Goal: Find specific page/section: Find specific page/section

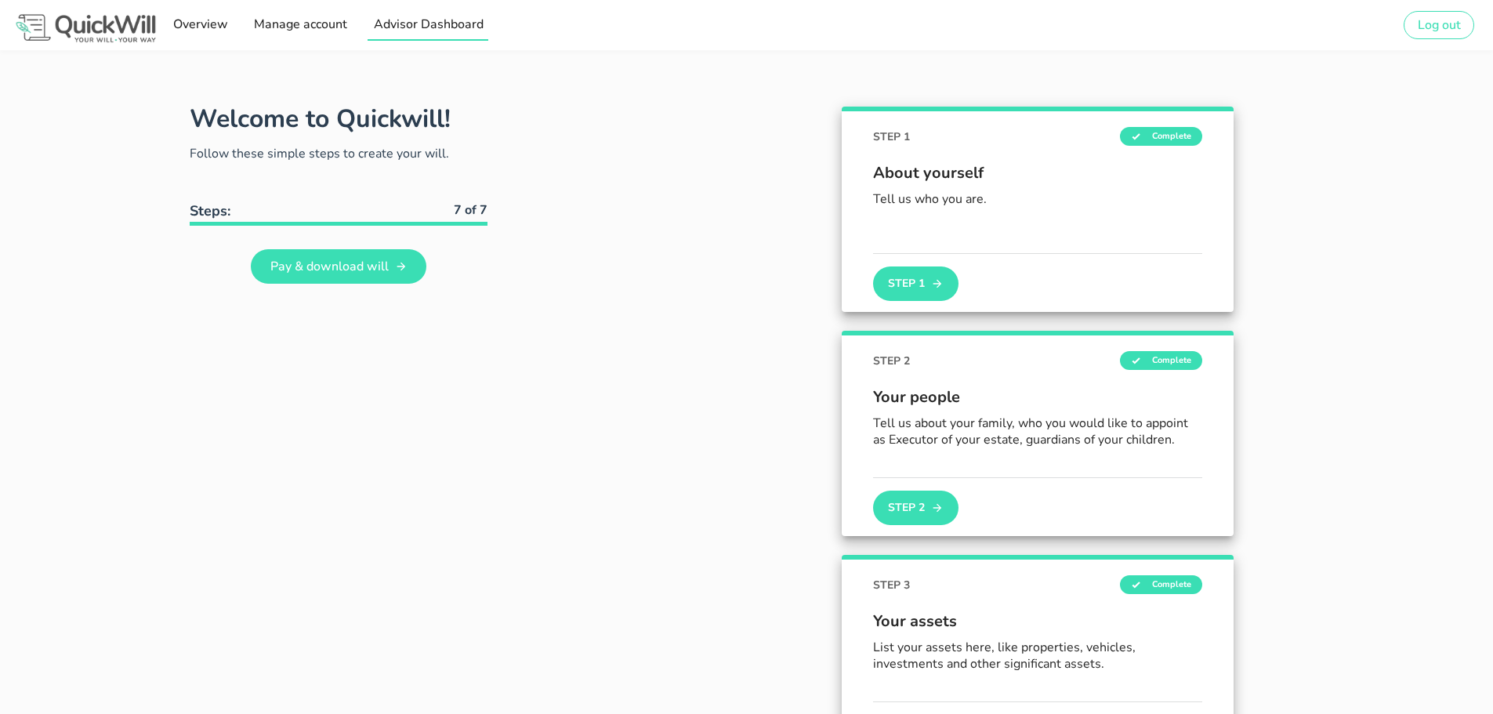
click at [441, 23] on span "Advisor Dashboard" at bounding box center [427, 24] width 111 height 17
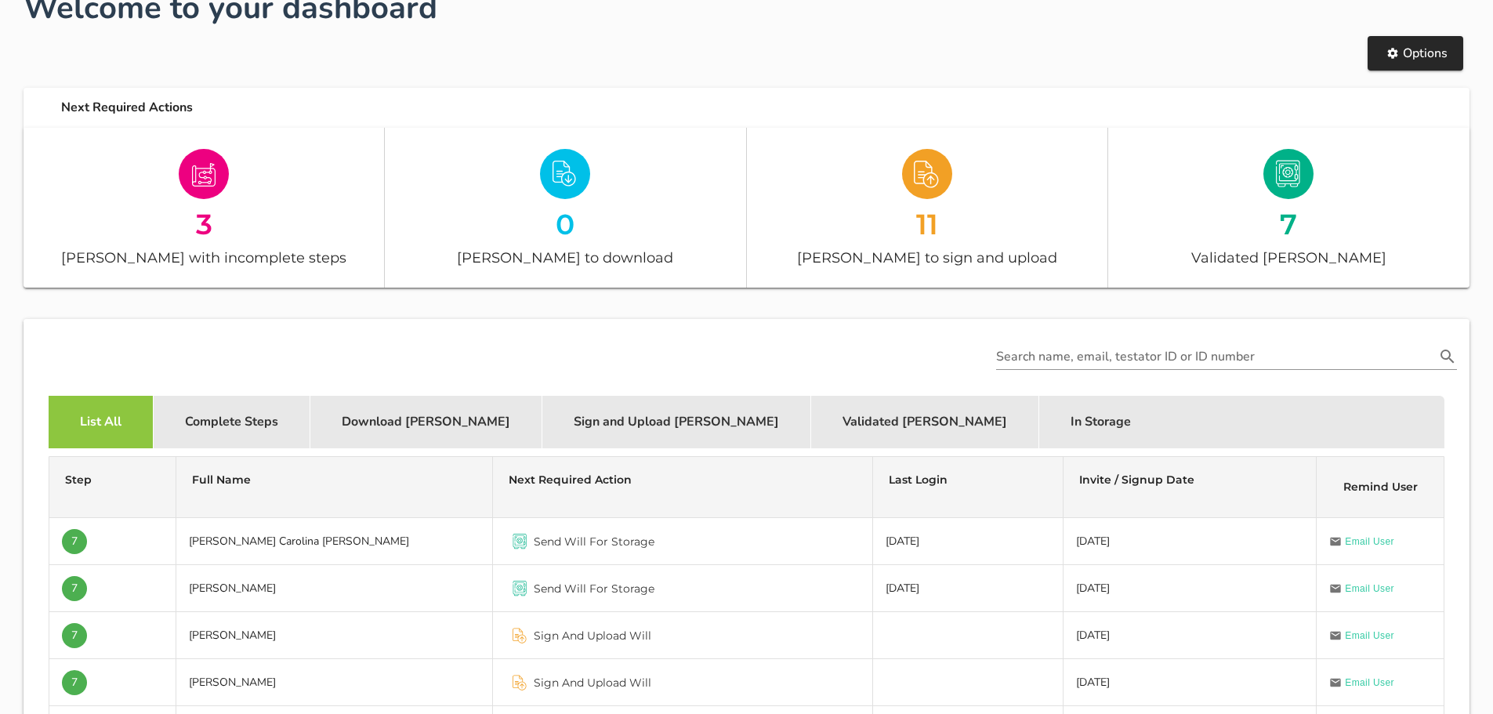
scroll to position [157, 0]
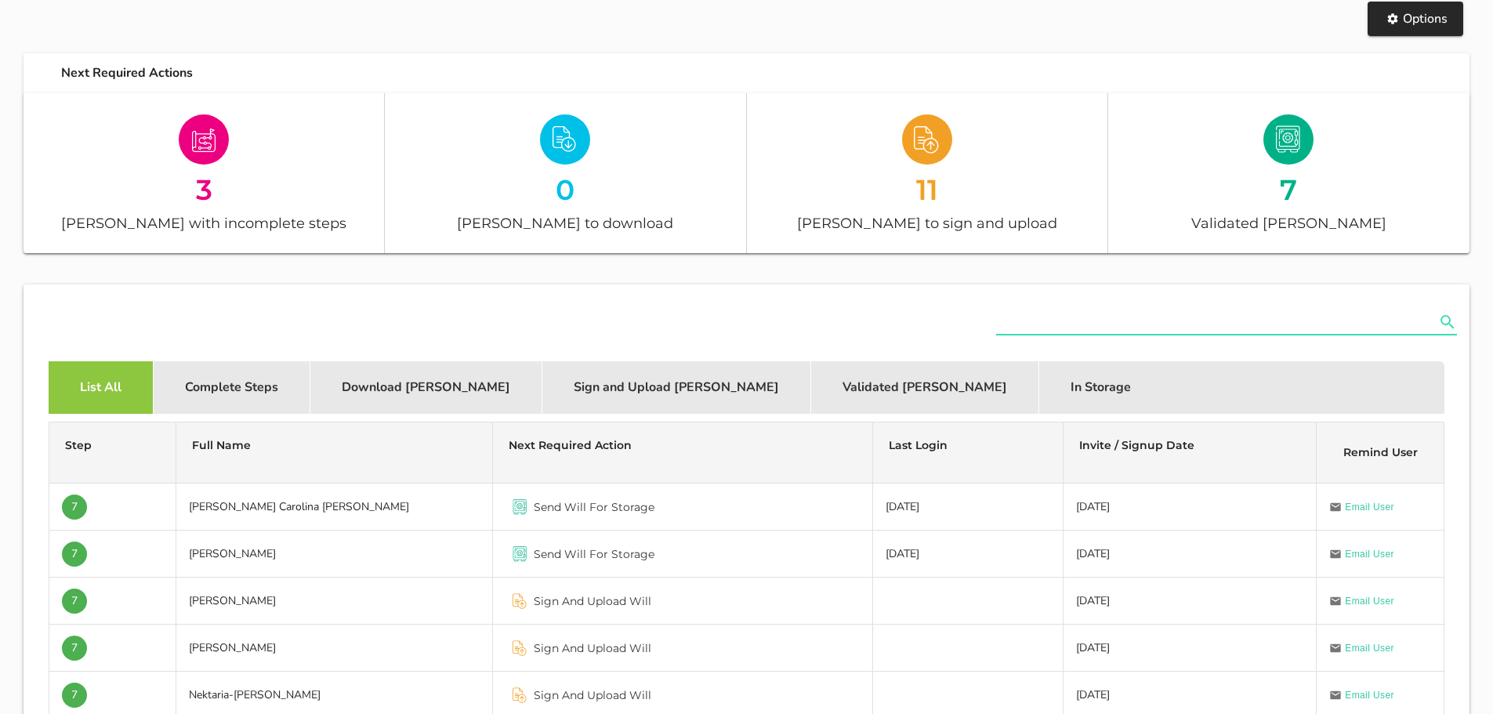
click at [1122, 318] on input "text" at bounding box center [1215, 322] width 439 height 25
click at [1441, 315] on icon "Search name, email, testator ID or ID number appended action" at bounding box center [1447, 322] width 19 height 19
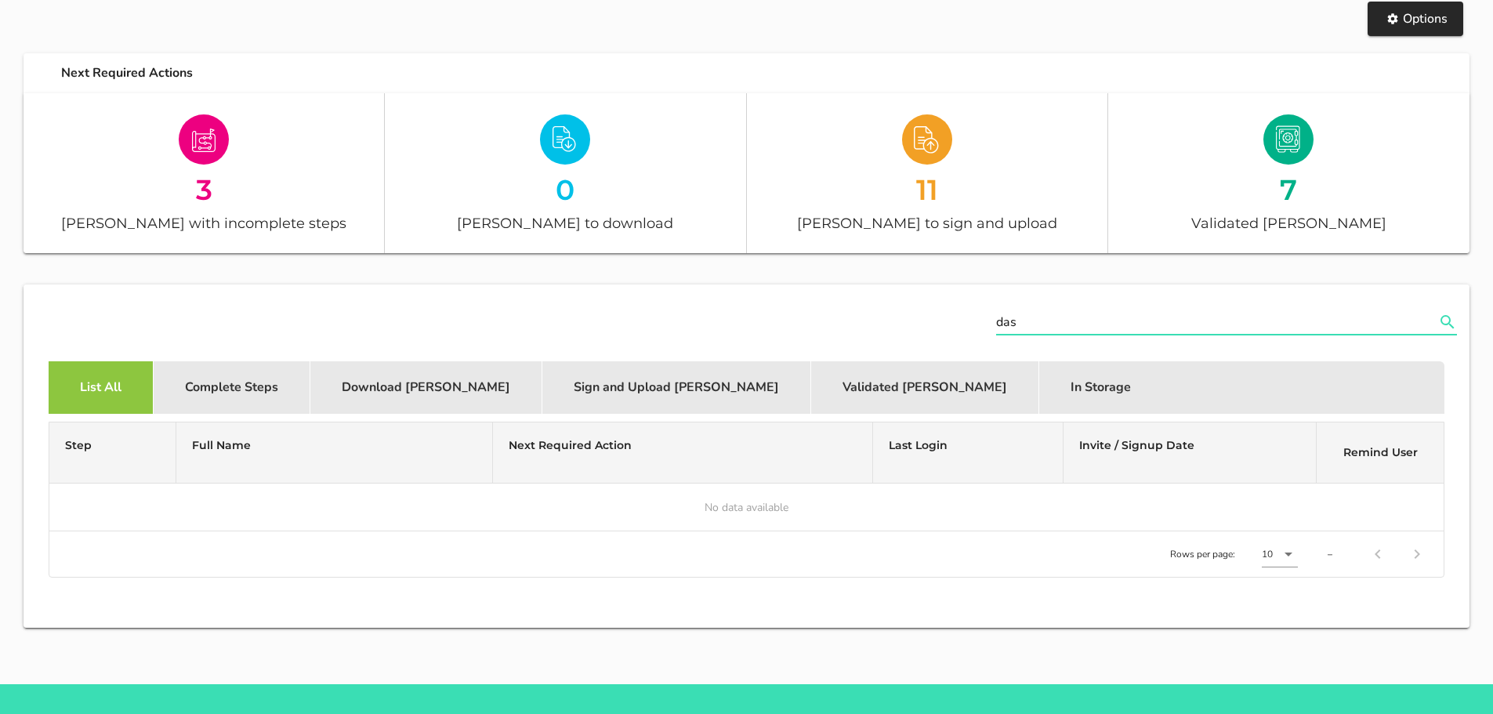
click at [1039, 314] on input "das" at bounding box center [1215, 322] width 439 height 25
type input "d"
click at [844, 325] on div at bounding box center [747, 323] width 1440 height 71
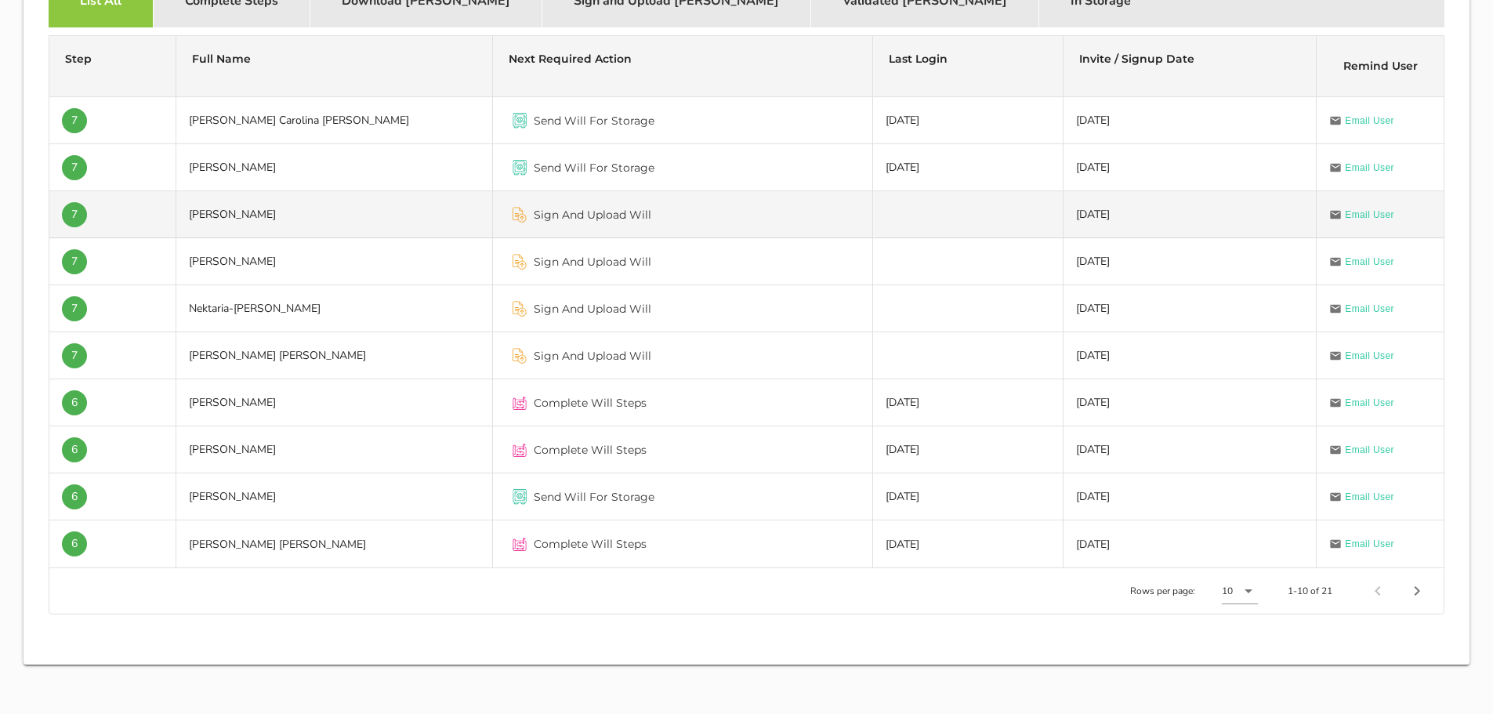
scroll to position [549, 0]
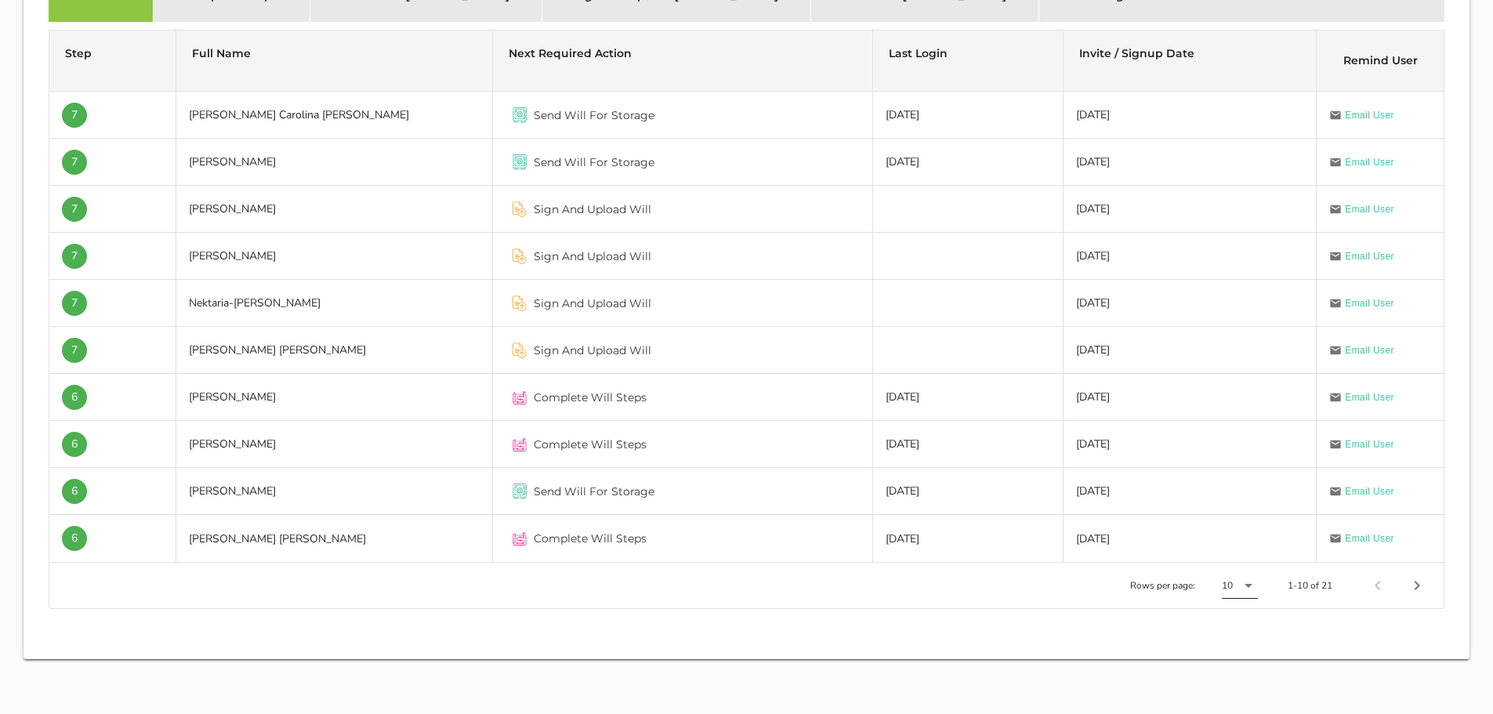
click at [1253, 589] on icon at bounding box center [1248, 585] width 19 height 19
click at [1238, 607] on div "25" at bounding box center [1246, 604] width 24 height 15
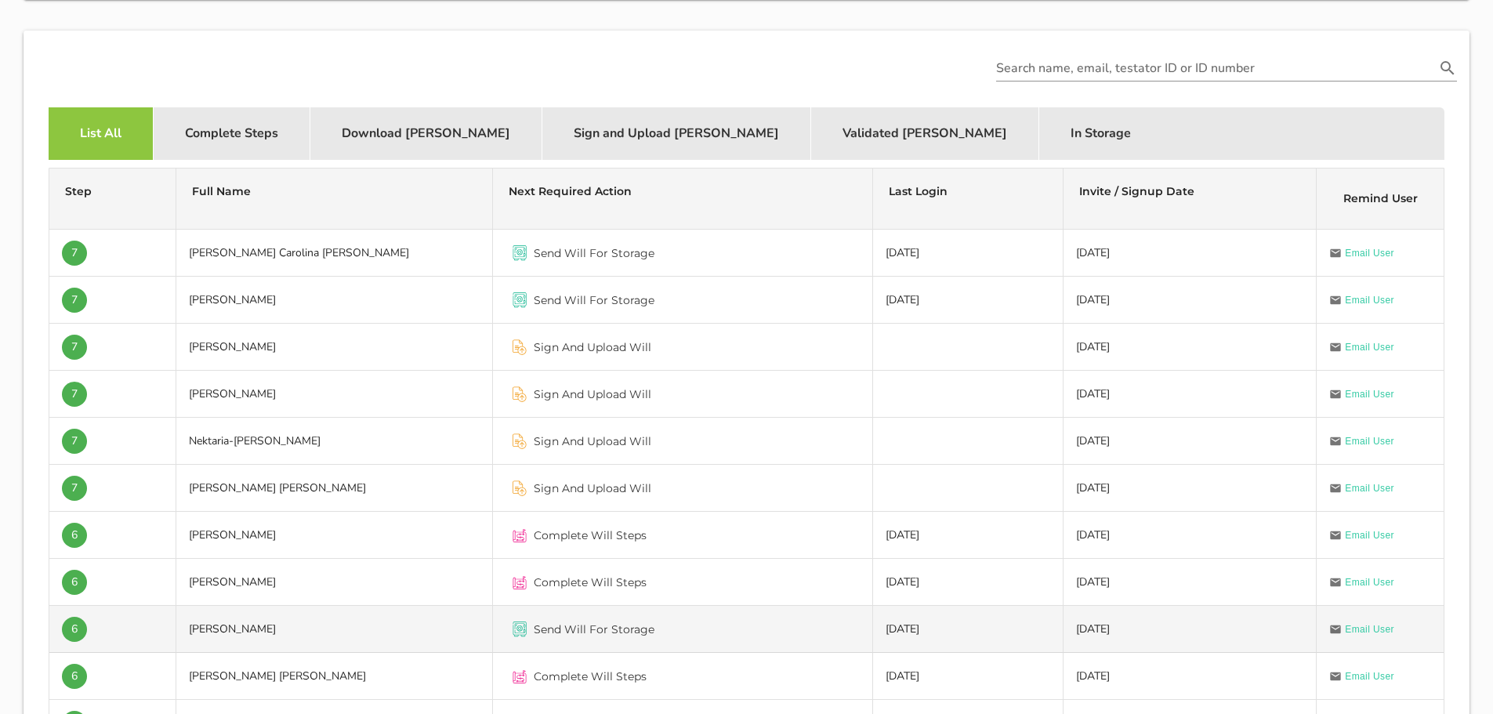
scroll to position [392, 0]
